Goal: Register for event/course

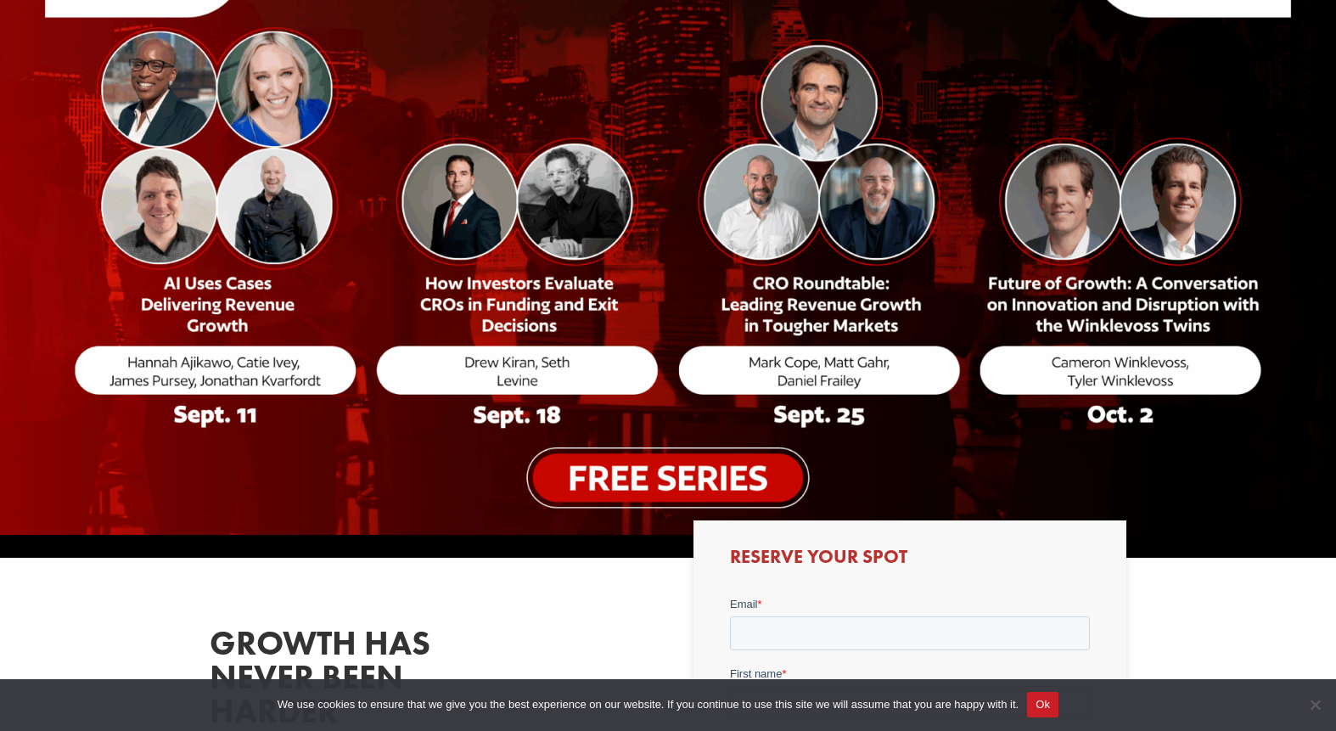
scroll to position [267, 0]
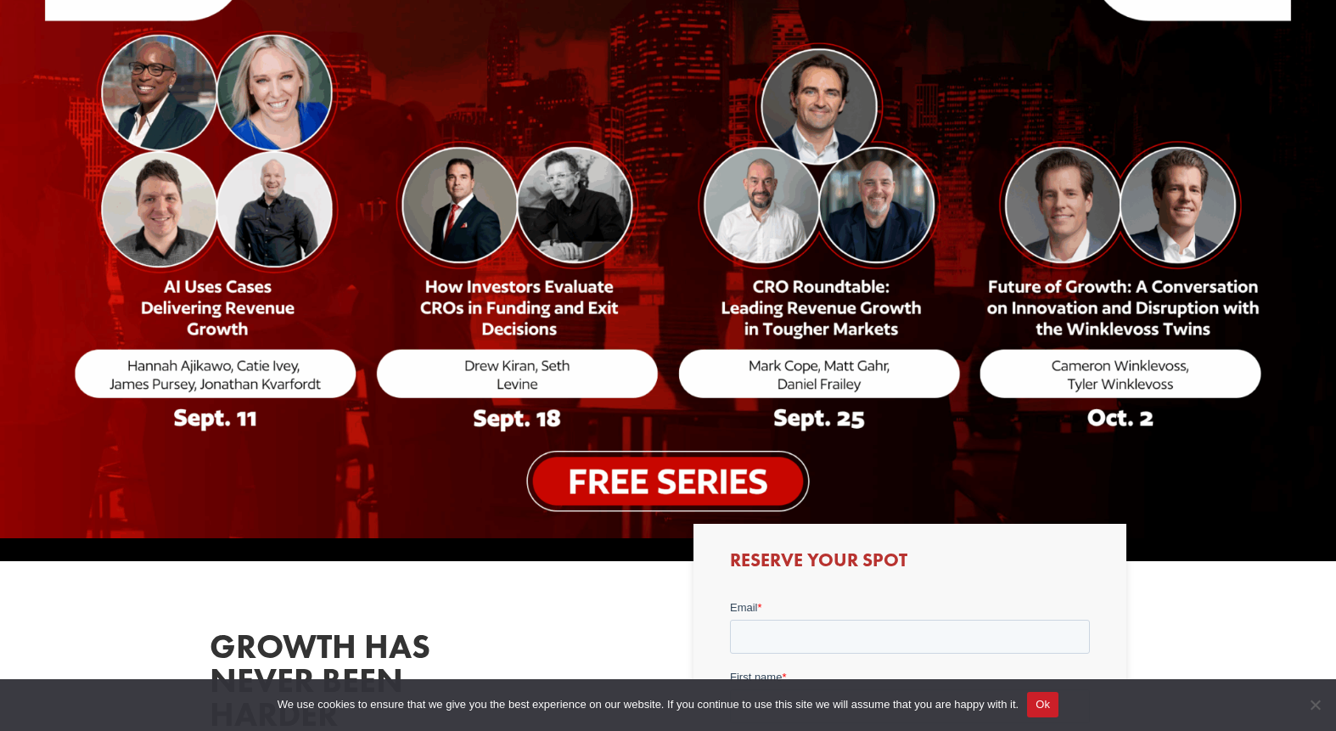
click at [674, 483] on img at bounding box center [668, 188] width 1336 height 699
click at [652, 490] on img at bounding box center [668, 188] width 1336 height 699
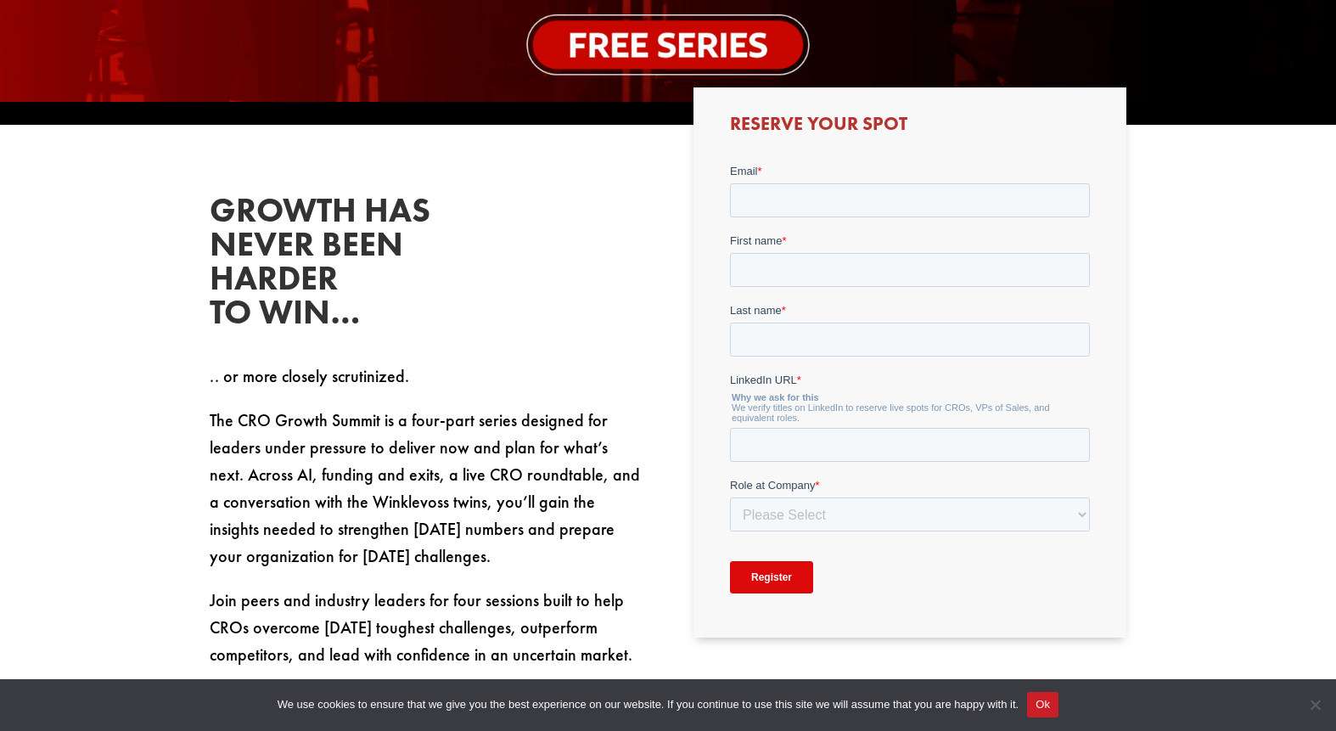
scroll to position [695, 0]
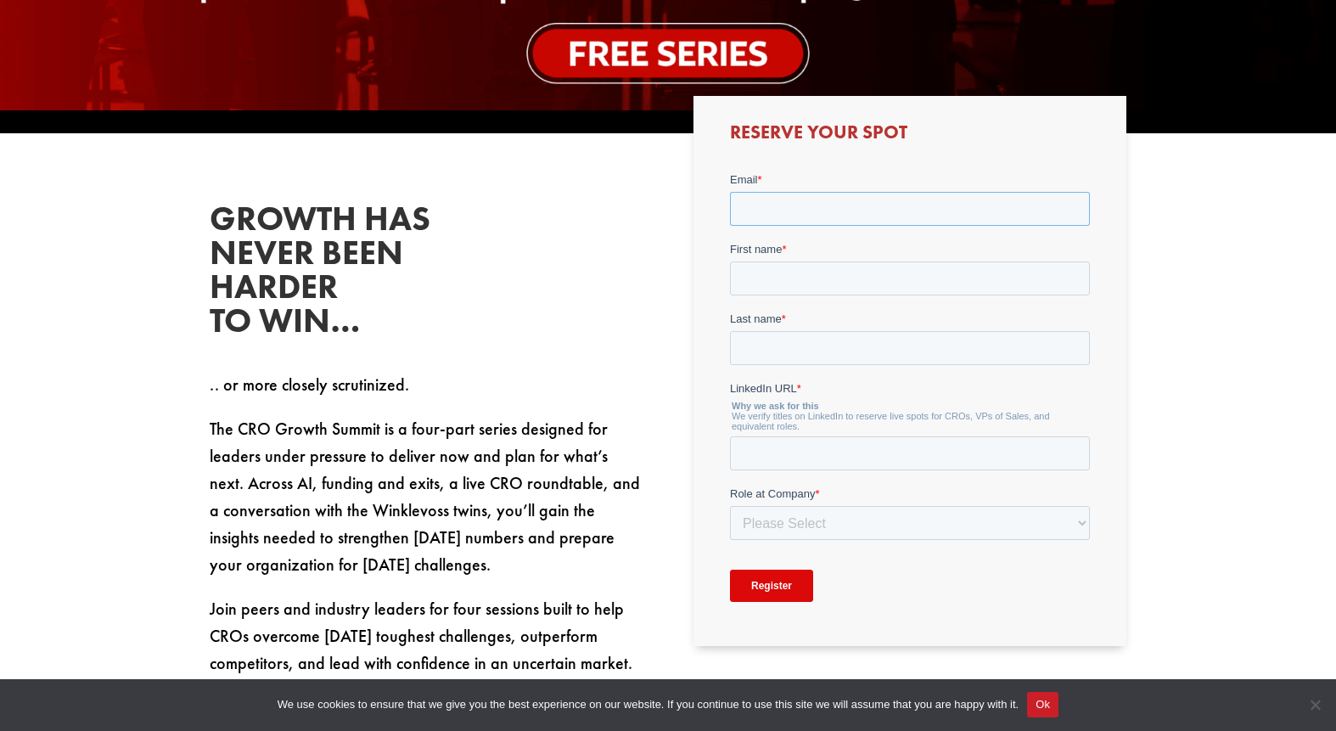
click at [776, 205] on input "Email *" at bounding box center [909, 208] width 360 height 34
type input "[PERSON_NAME][EMAIL_ADDRESS][PERSON_NAME][DOMAIN_NAME]"
click at [789, 284] on input "First name *" at bounding box center [909, 278] width 360 height 34
type input "[PERSON_NAME]"
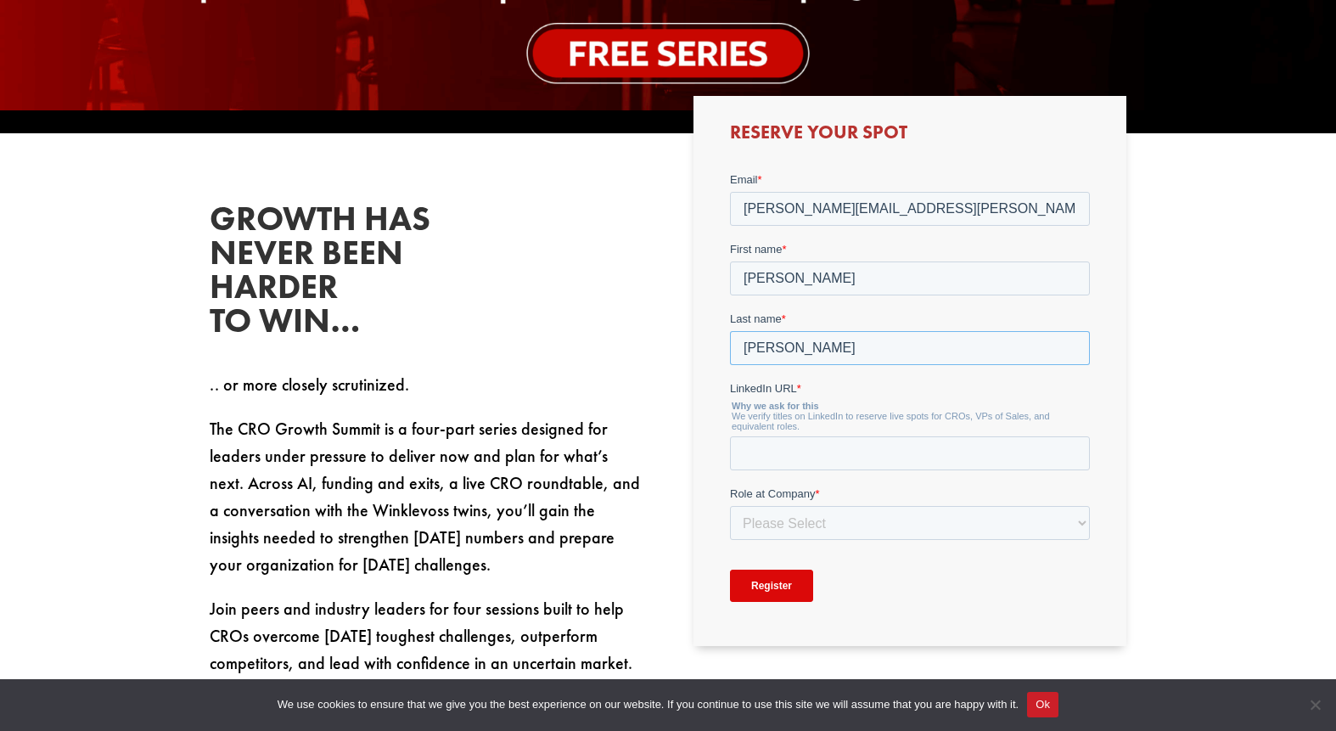
type input "[PERSON_NAME]"
click at [775, 464] on input "LinkedIn URL *" at bounding box center [909, 452] width 360 height 34
click at [748, 453] on input "LinkedIn URL *" at bounding box center [909, 452] width 360 height 34
paste input "[DOMAIN_NAME][URL][PERSON_NAME]"
type input "[DOMAIN_NAME][URL][PERSON_NAME]"
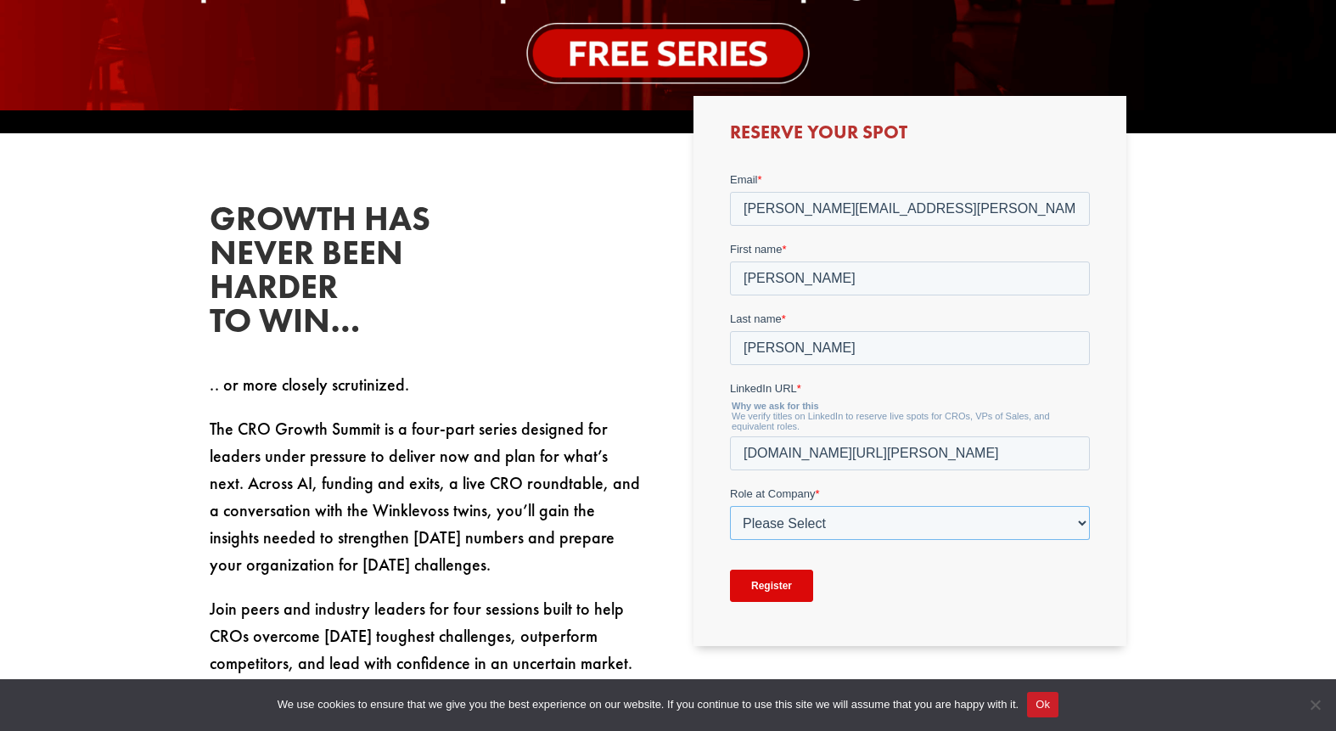
click at [772, 522] on select "Please Select C-Level (CRO, CSO, etc) Senior Leadership (VP of Sales, VP of Ena…" at bounding box center [909, 522] width 360 height 34
select select "C-Level (CRO, CSO, etc)"
click at [729, 505] on select "Please Select C-Level (CRO, CSO, etc) Senior Leadership (VP of Sales, VP of Ena…" at bounding box center [909, 522] width 360 height 34
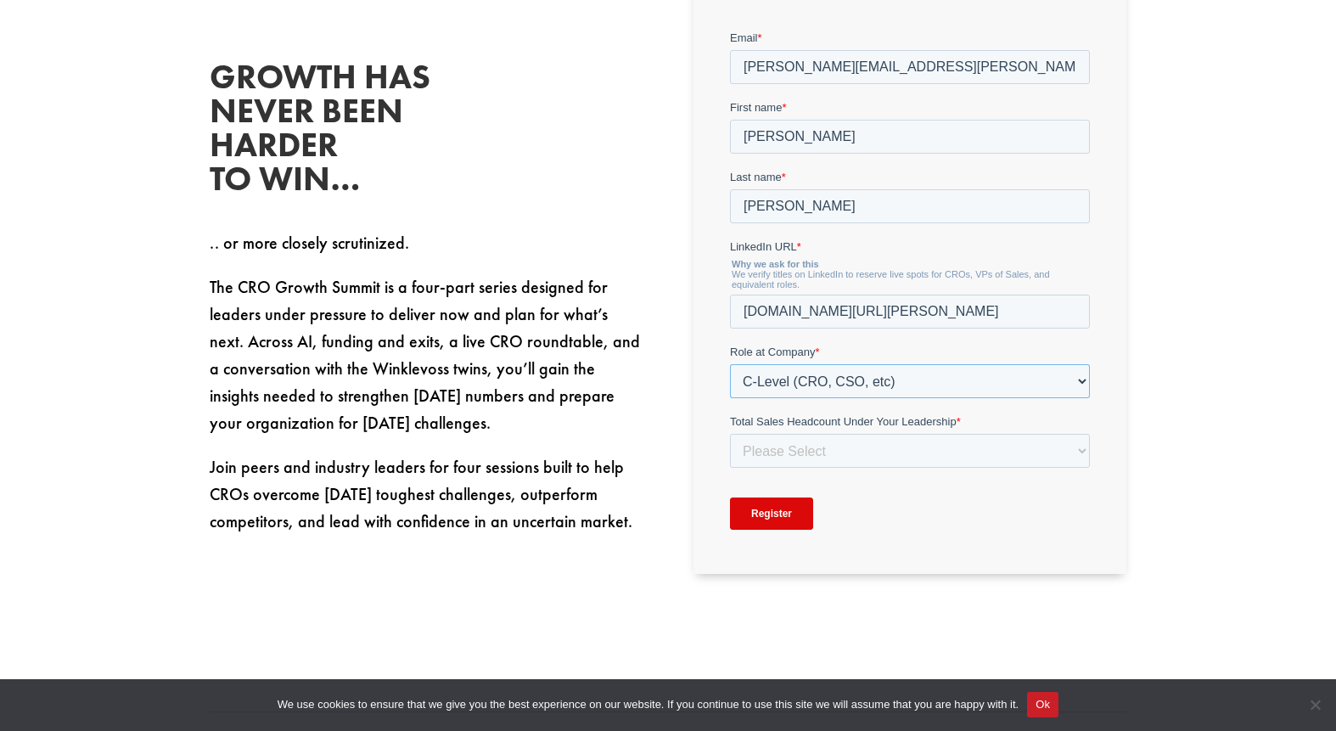
scroll to position [838, 0]
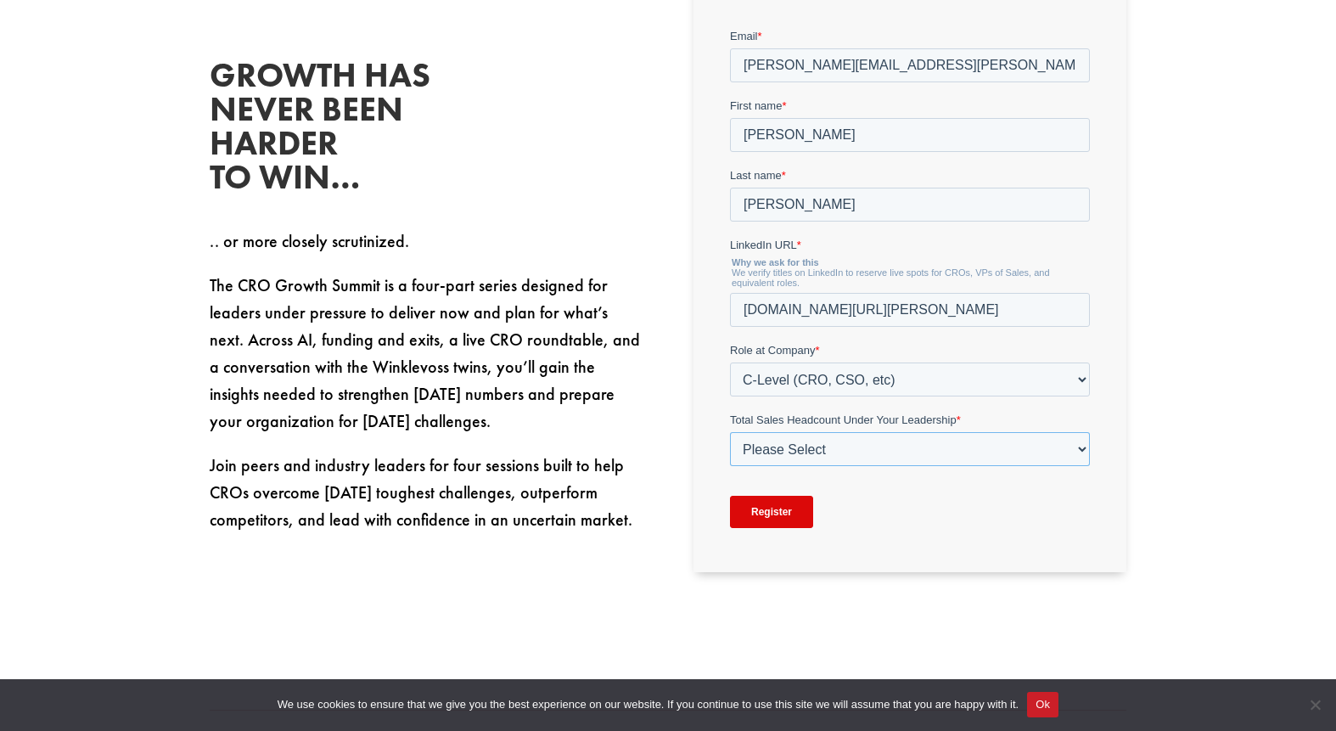
click at [832, 448] on select "Please Select Just Me 1-9 [PHONE_NUMBER] [PHONE_NUMBER]+" at bounding box center [909, 448] width 360 height 34
select select "100+"
click at [729, 431] on select "Please Select Just Me 1-9 [PHONE_NUMBER] [PHONE_NUMBER]+" at bounding box center [909, 448] width 360 height 34
click at [782, 518] on input "Register" at bounding box center [770, 511] width 83 height 32
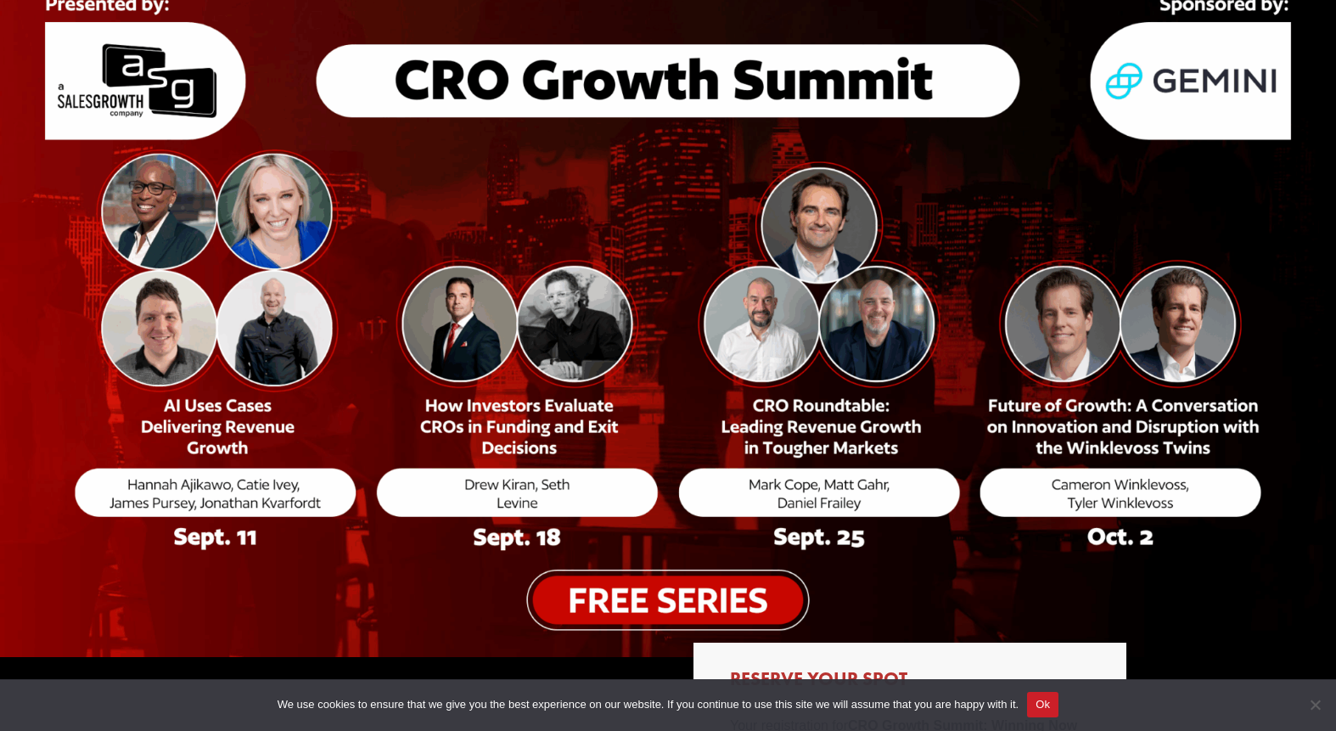
scroll to position [209, 0]
